Goal: Share content

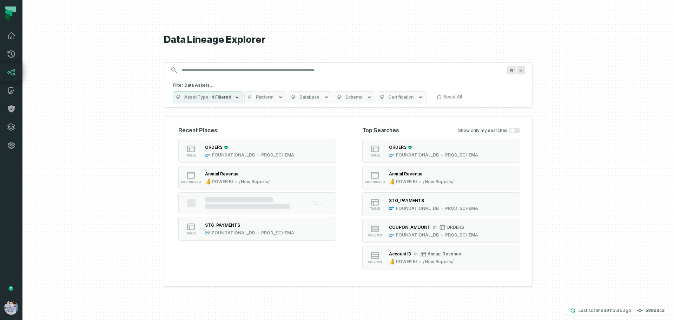
click at [3, 229] on button "button" at bounding box center [11, 224] width 22 height 140
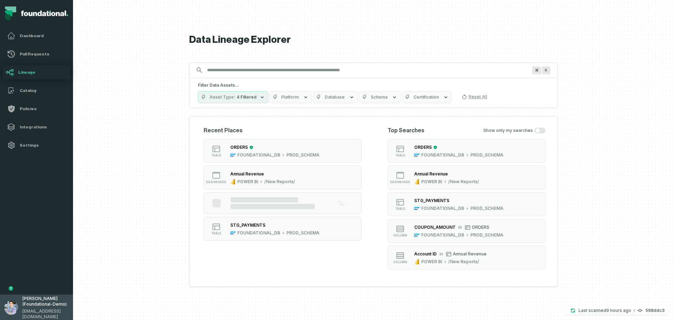
click at [46, 315] on span "alon@foundational.io" at bounding box center [45, 314] width 46 height 11
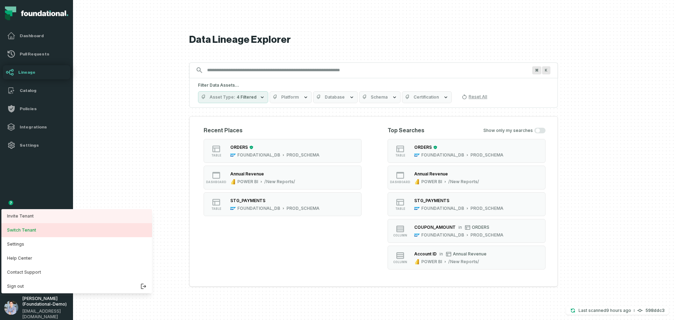
click at [24, 230] on button "Switch Tenant" at bounding box center [76, 230] width 151 height 14
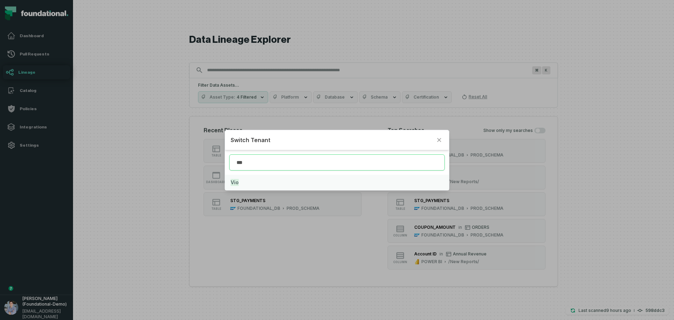
type input "***"
click at [345, 183] on button "Vio" at bounding box center [337, 182] width 224 height 15
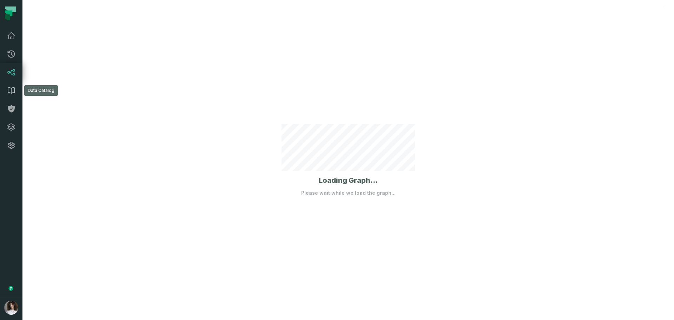
click at [7, 89] on icon at bounding box center [11, 90] width 8 height 8
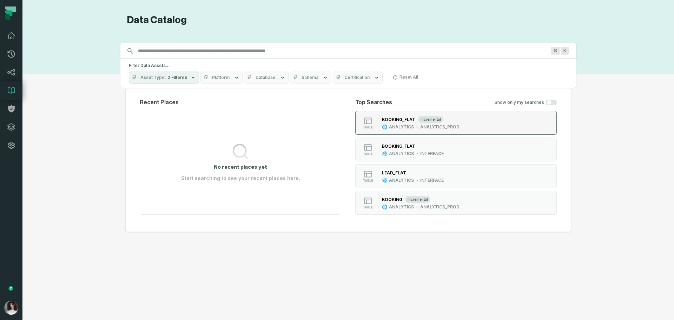
click at [408, 123] on div "BOOKING_FLAT incremental" at bounding box center [421, 119] width 78 height 7
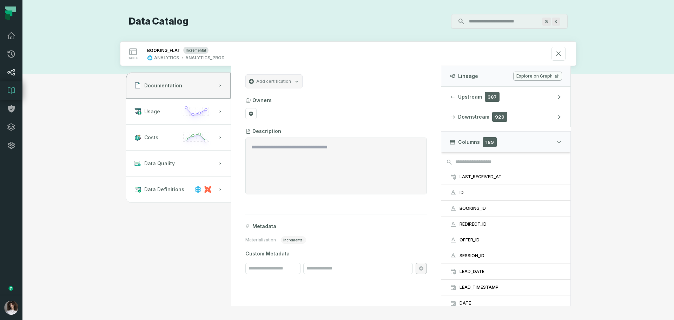
click at [14, 79] on link "Lineage" at bounding box center [11, 72] width 22 height 18
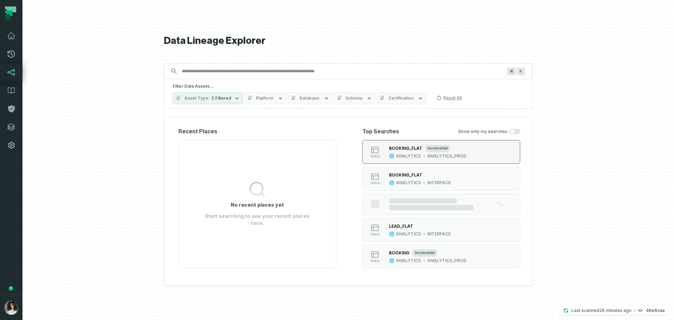
click at [418, 152] on div "BOOKING_FLAT incremental ANALYTICS ANALYTICS_PROD" at bounding box center [427, 152] width 83 height 14
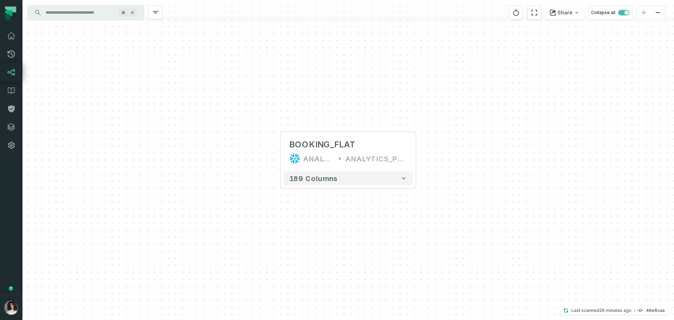
click at [560, 60] on div "+ BOOKING_FLAT ANALYTICS ANALYTICS_PROD + 189 columns" at bounding box center [348, 160] width 652 height 320
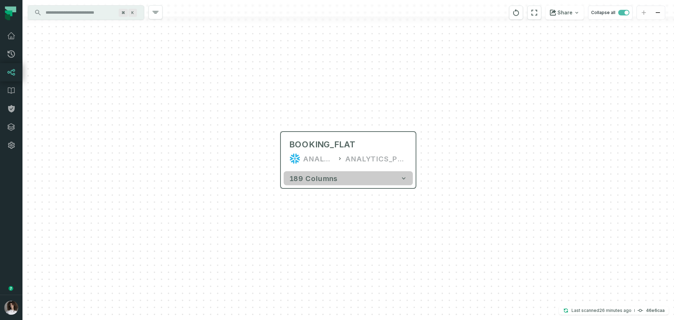
click at [313, 181] on span "189 columns" at bounding box center [313, 178] width 48 height 8
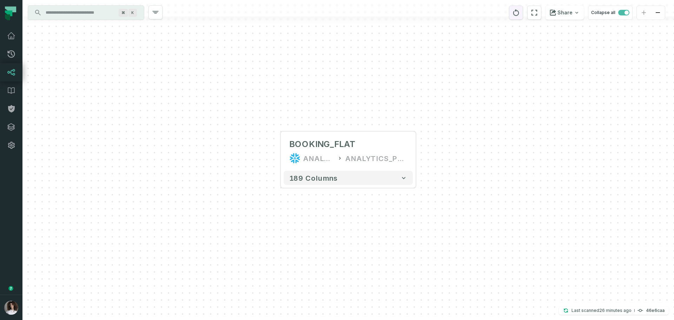
click at [514, 9] on button "reset" at bounding box center [516, 13] width 14 height 14
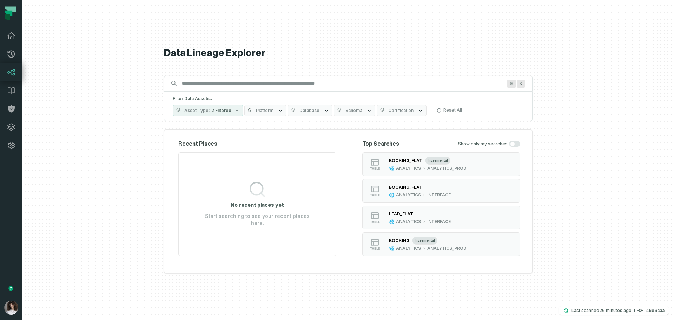
click at [438, 261] on div "Recent Places No recent places yet Start searching to see your recent places he…" at bounding box center [348, 202] width 369 height 144
click at [443, 245] on div "BOOKING incremental ANALYTICS ANALYTICS_PROD" at bounding box center [427, 244] width 83 height 14
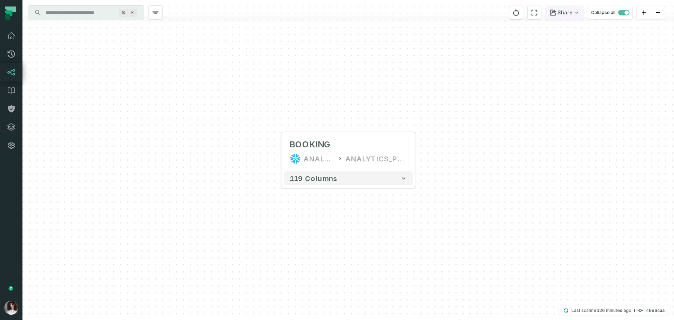
click at [559, 17] on button "Share" at bounding box center [565, 13] width 38 height 14
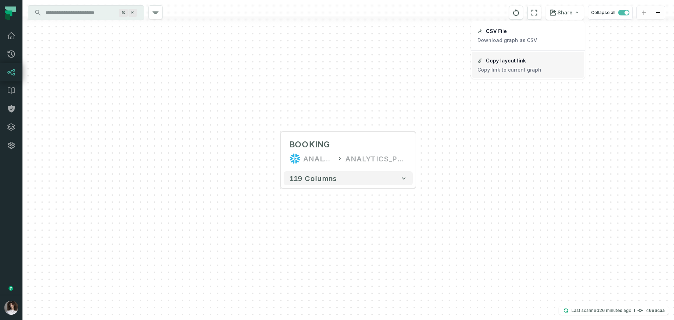
click at [539, 70] on button "Copy layout link Copy link to current graph" at bounding box center [528, 65] width 112 height 26
